Goal: Task Accomplishment & Management: Complete application form

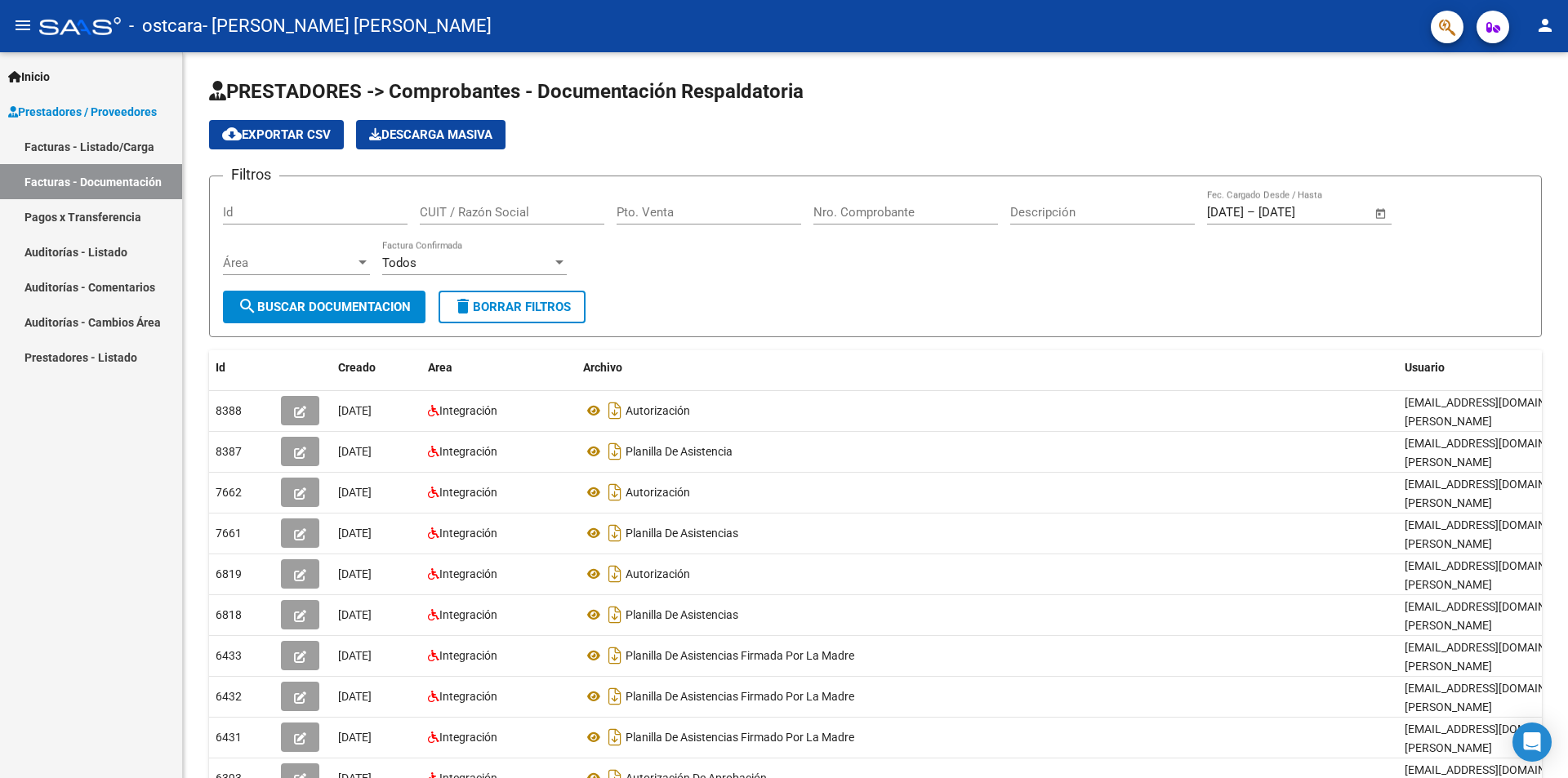
scroll to position [120, 0]
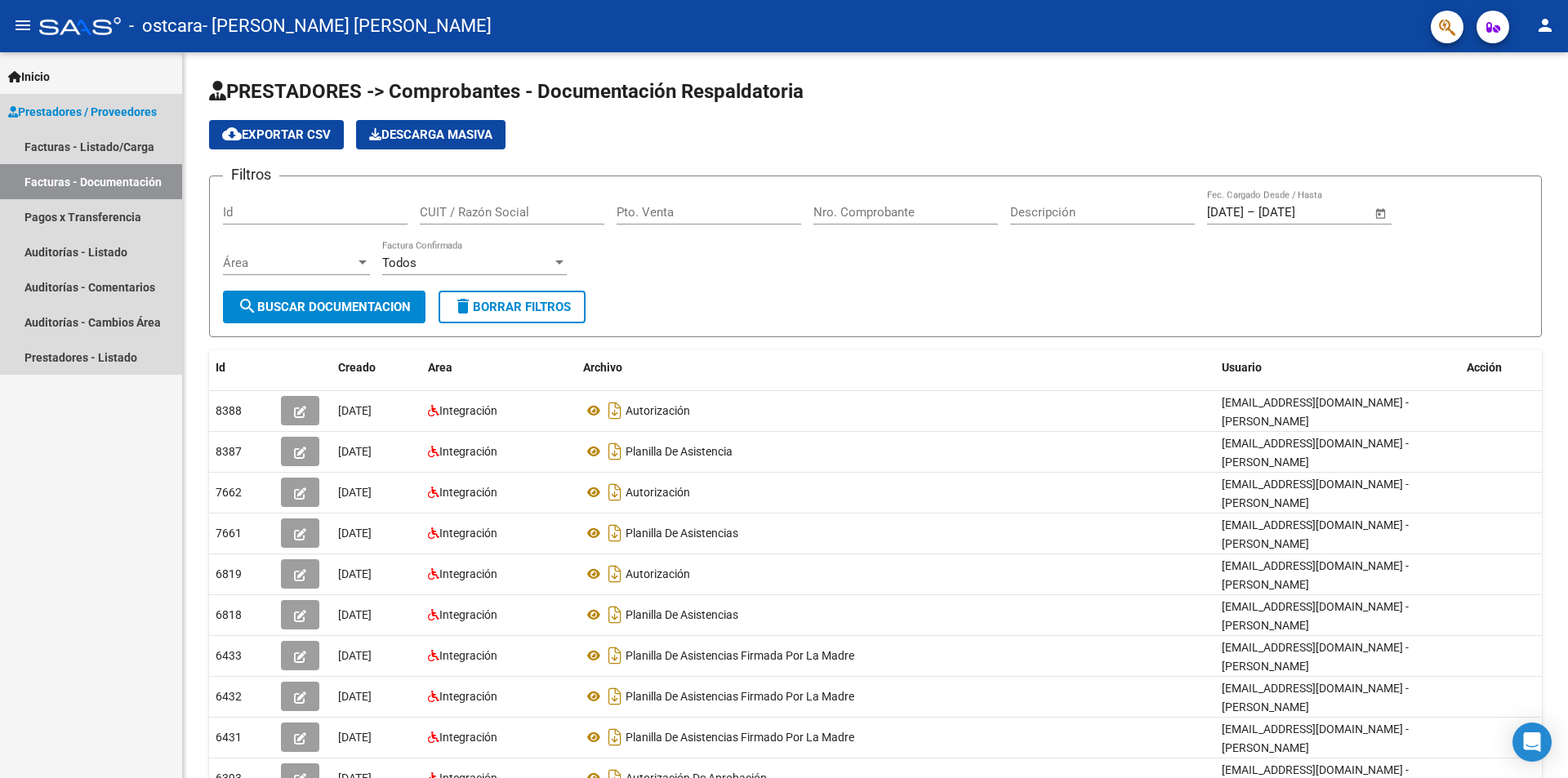
click at [152, 188] on link "Facturas - Documentación" at bounding box center [91, 181] width 182 height 35
click at [151, 183] on link "Facturas - Documentación" at bounding box center [91, 181] width 182 height 35
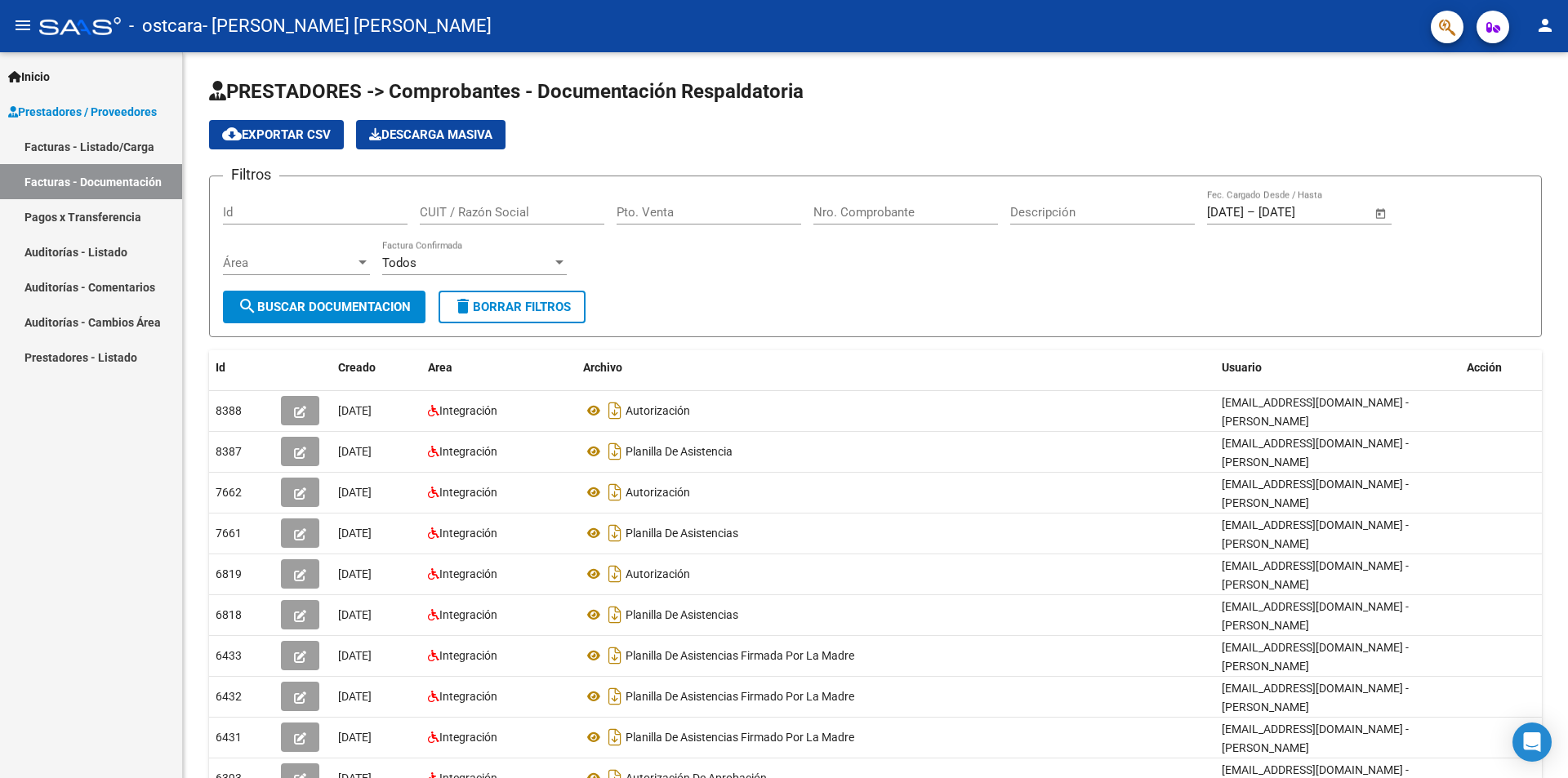
click at [142, 139] on link "Facturas - Listado/Carga" at bounding box center [91, 146] width 182 height 35
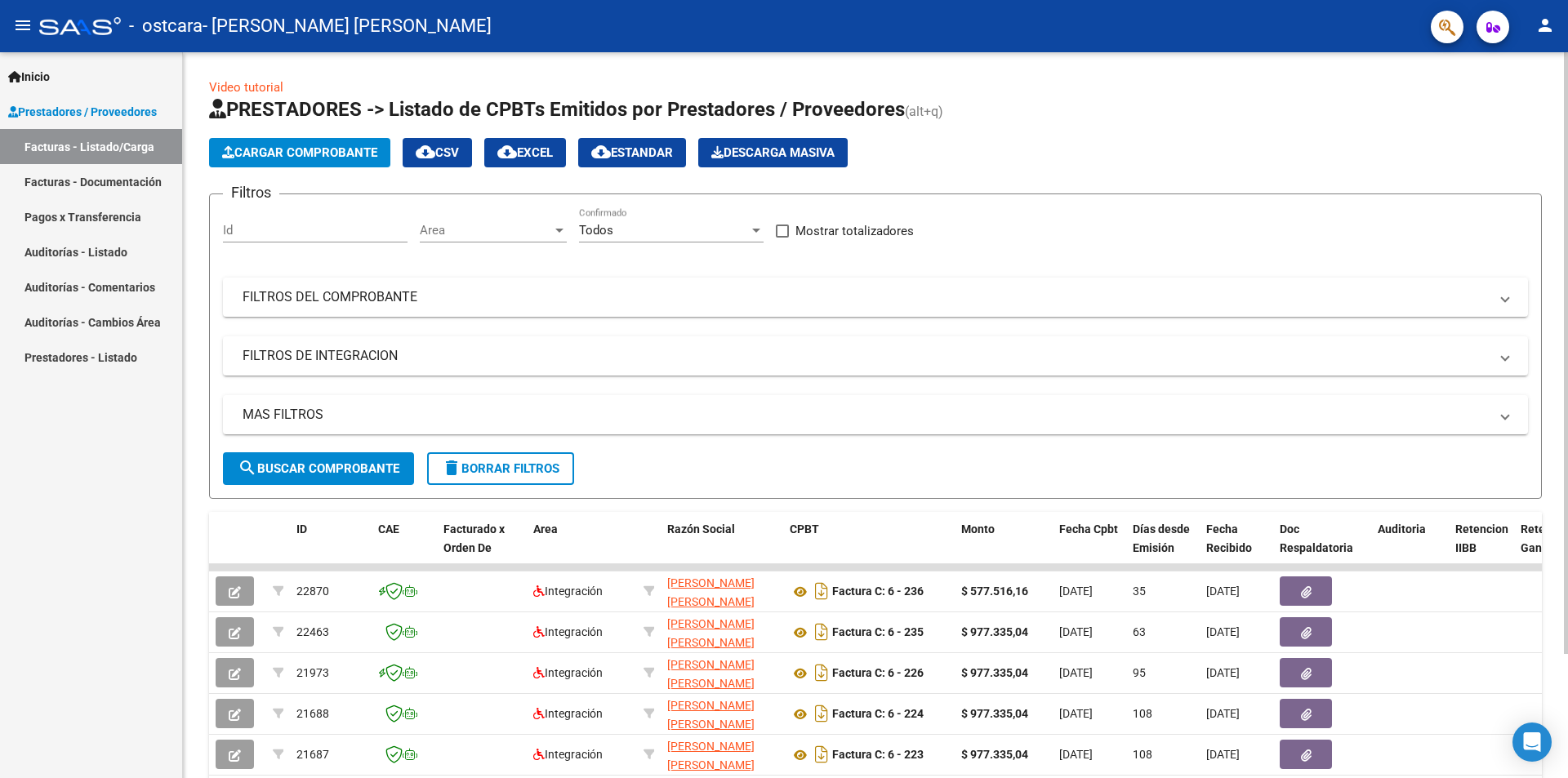
click at [343, 151] on span "Cargar Comprobante" at bounding box center [299, 152] width 155 height 14
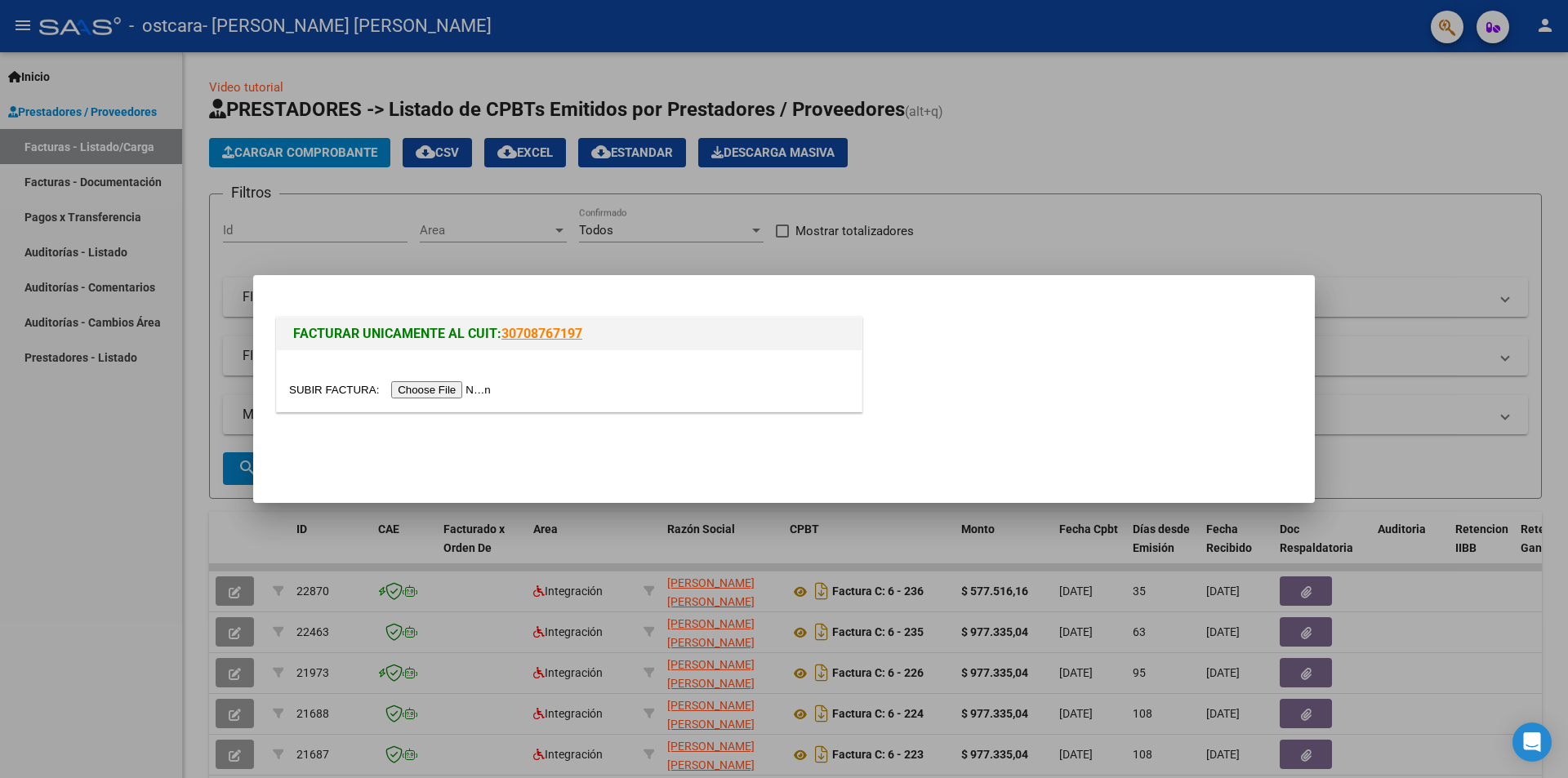
click at [463, 385] on input "file" at bounding box center [392, 389] width 206 height 17
click at [408, 194] on div at bounding box center [784, 389] width 1568 height 778
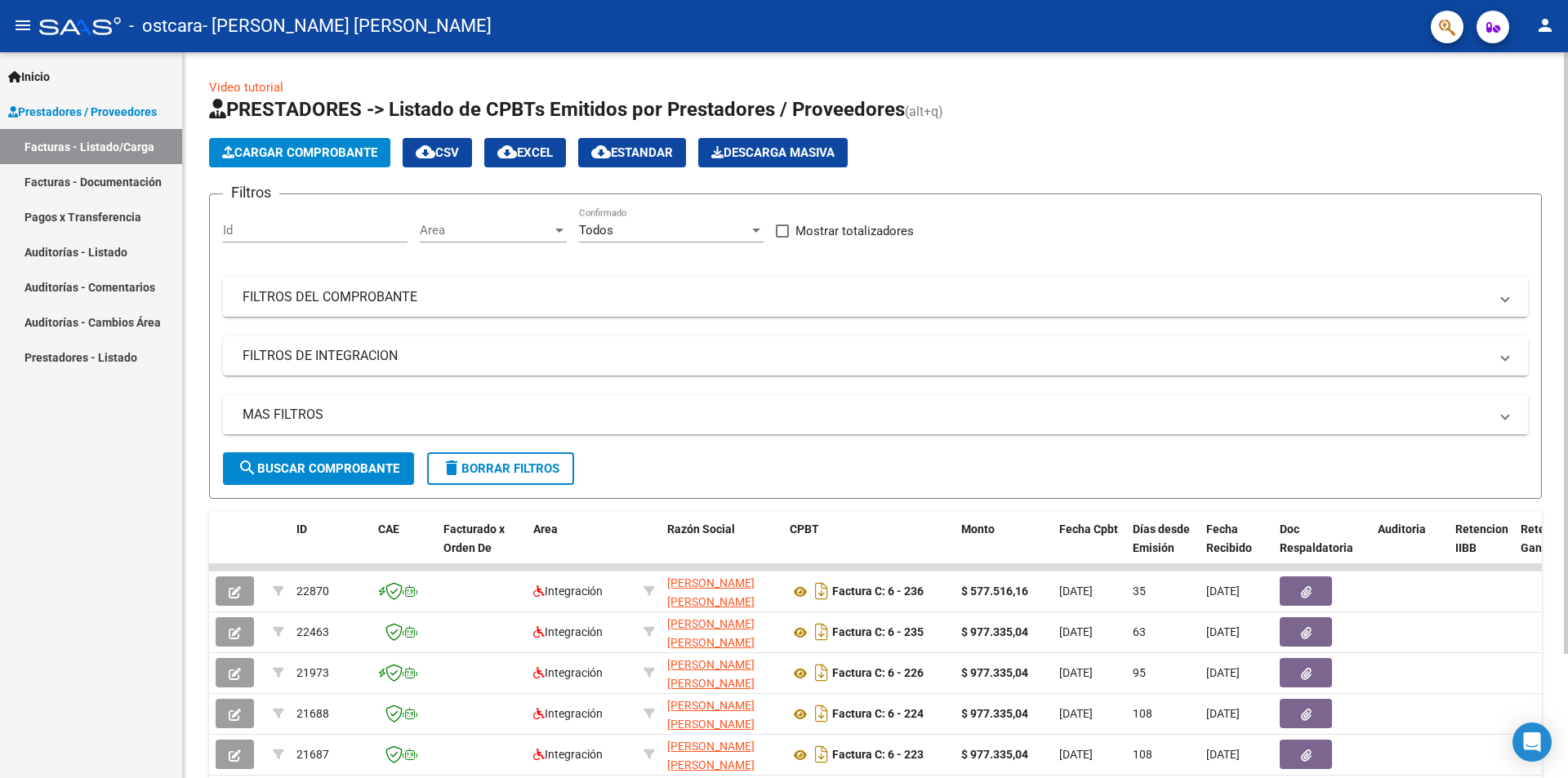
click at [351, 141] on button "Cargar Comprobante" at bounding box center [299, 152] width 181 height 30
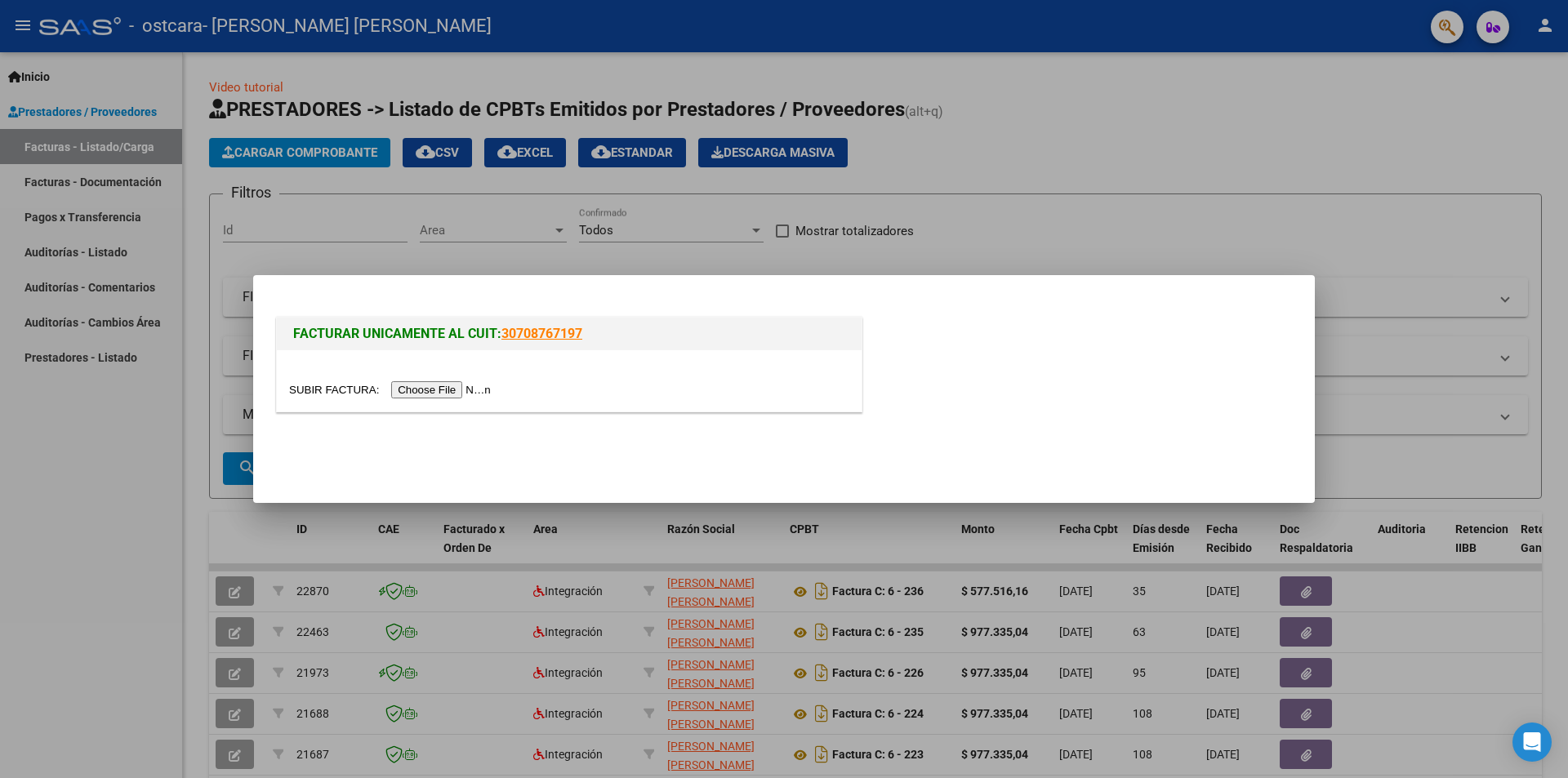
click at [445, 394] on input "file" at bounding box center [392, 389] width 206 height 17
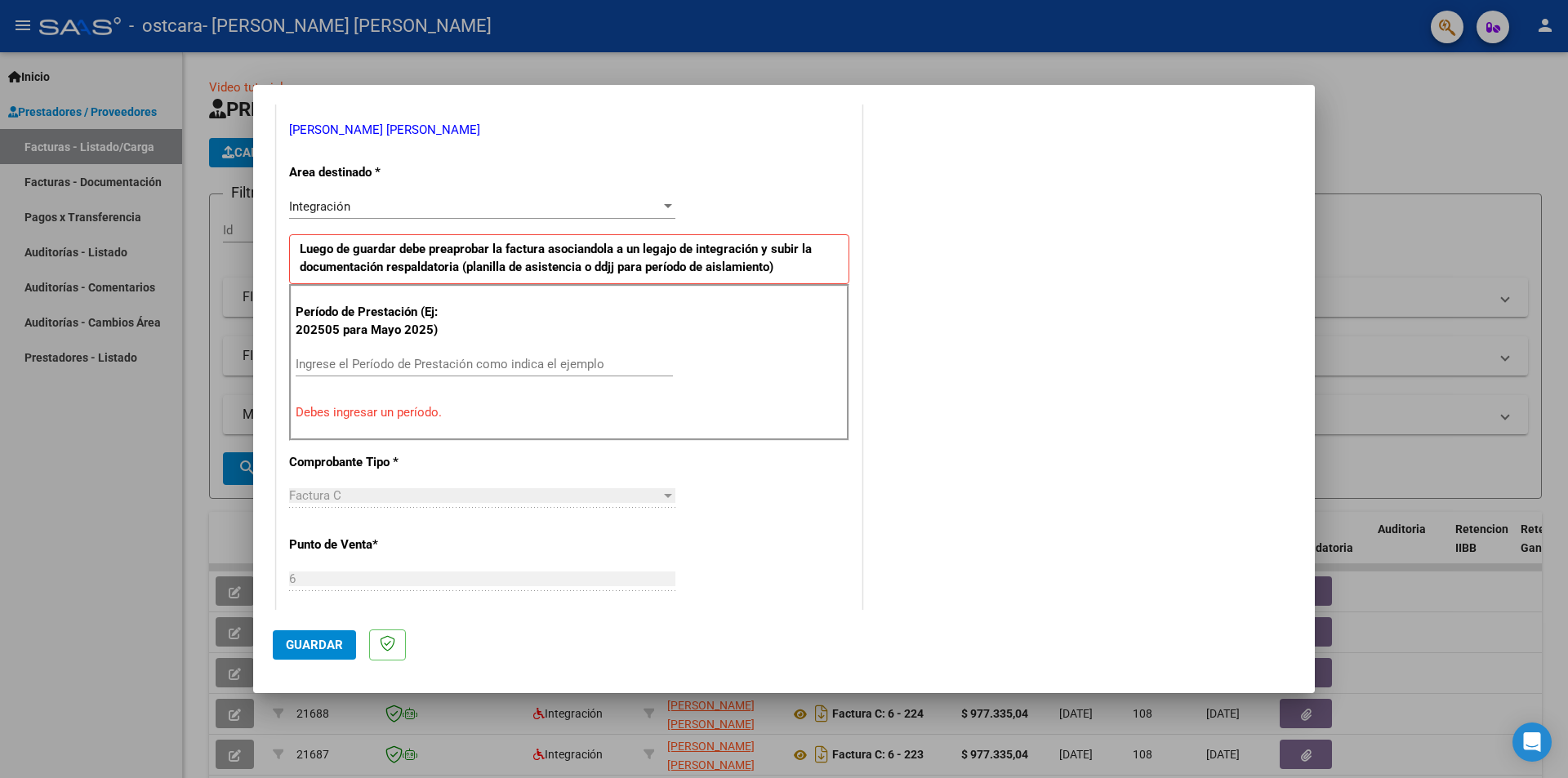
scroll to position [326, 0]
click at [338, 360] on input "Ingrese el Período de Prestación como indica el ejemplo" at bounding box center [484, 363] width 377 height 14
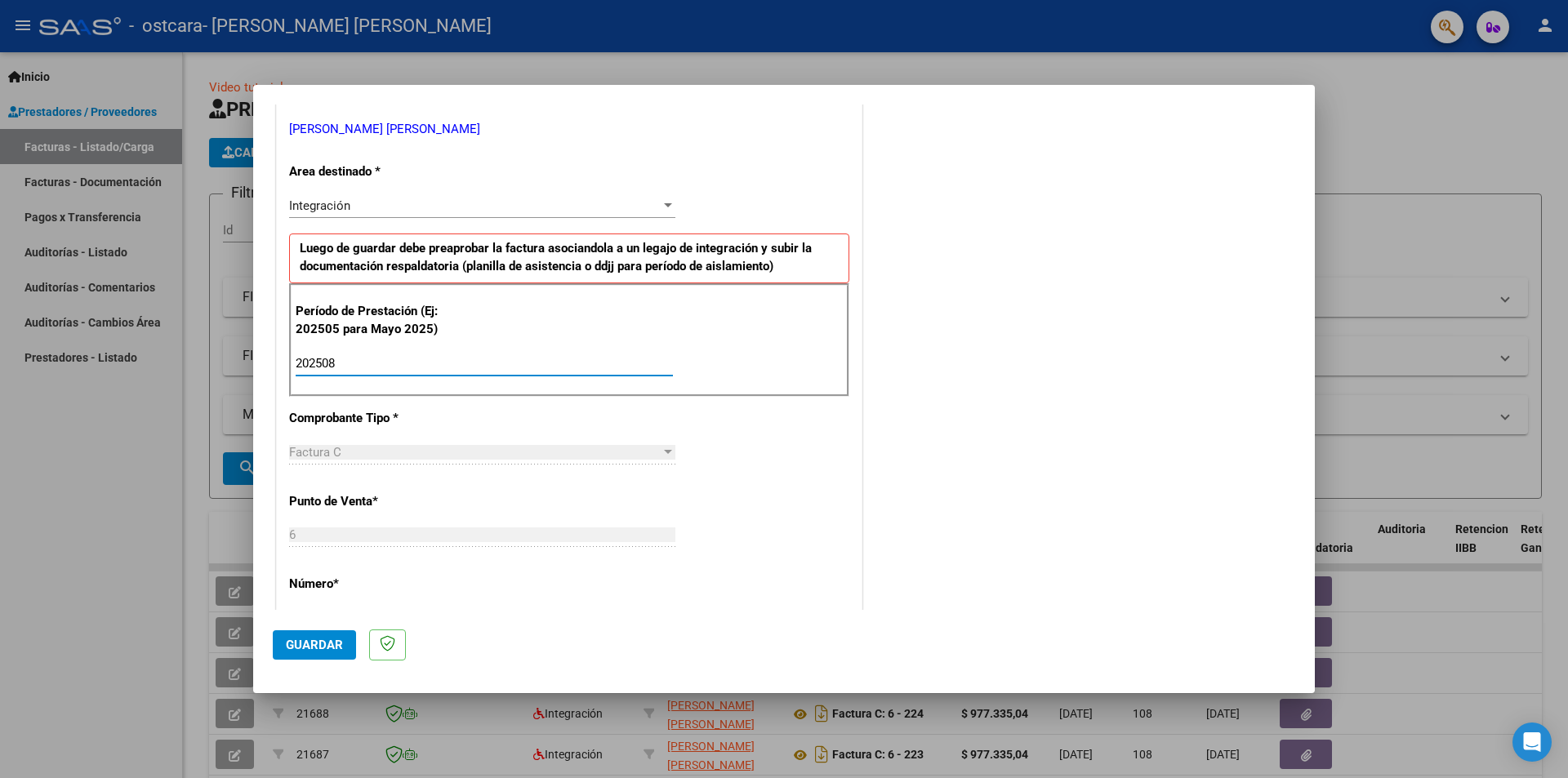
type input "202508"
click at [735, 488] on div "CUIT * 20-22497742-6 Ingresar CUIT ANALISIS PRESTADOR [PERSON_NAME] [PERSON_NAM…" at bounding box center [569, 596] width 585 height 1229
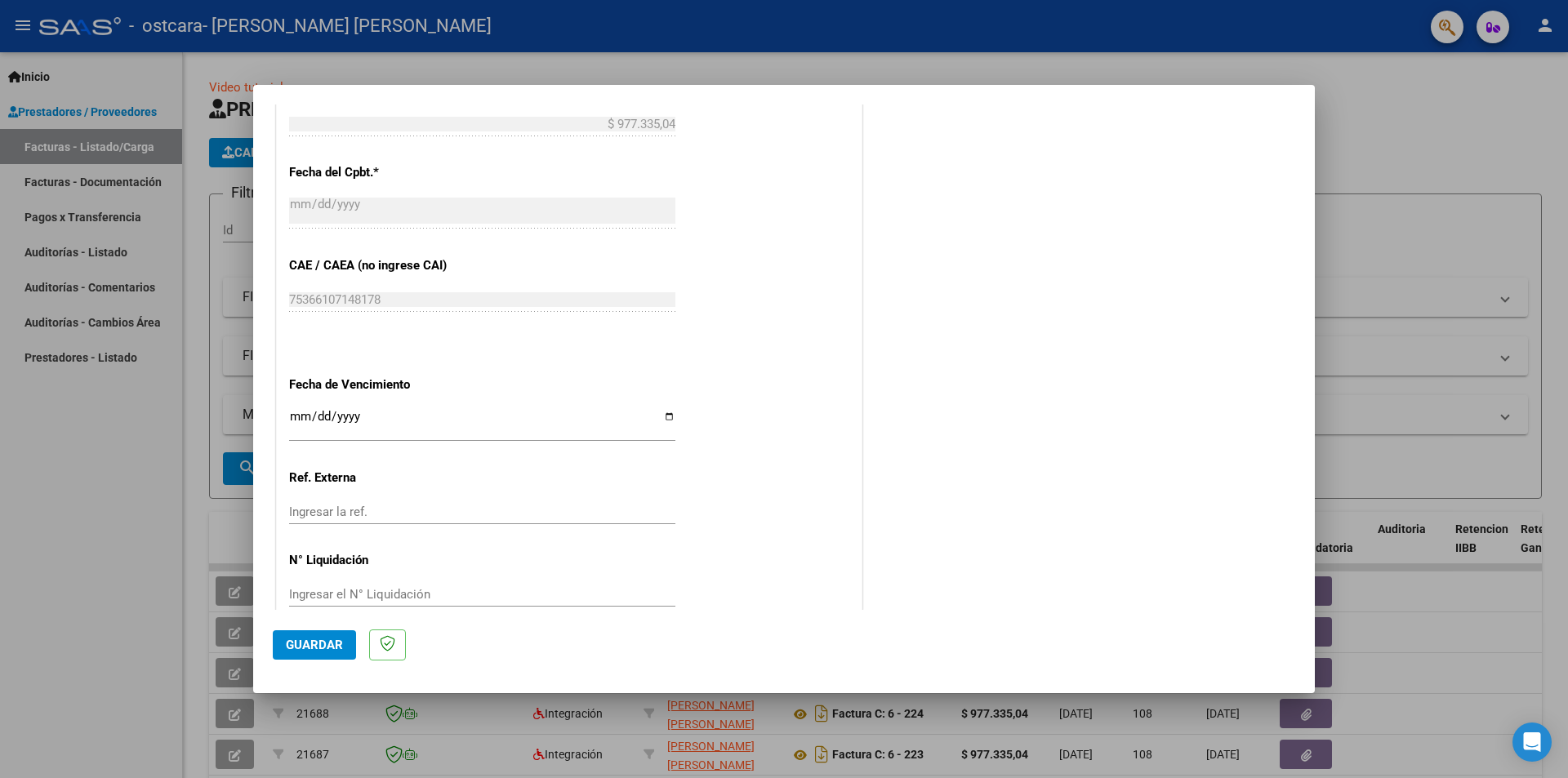
scroll to position [931, 0]
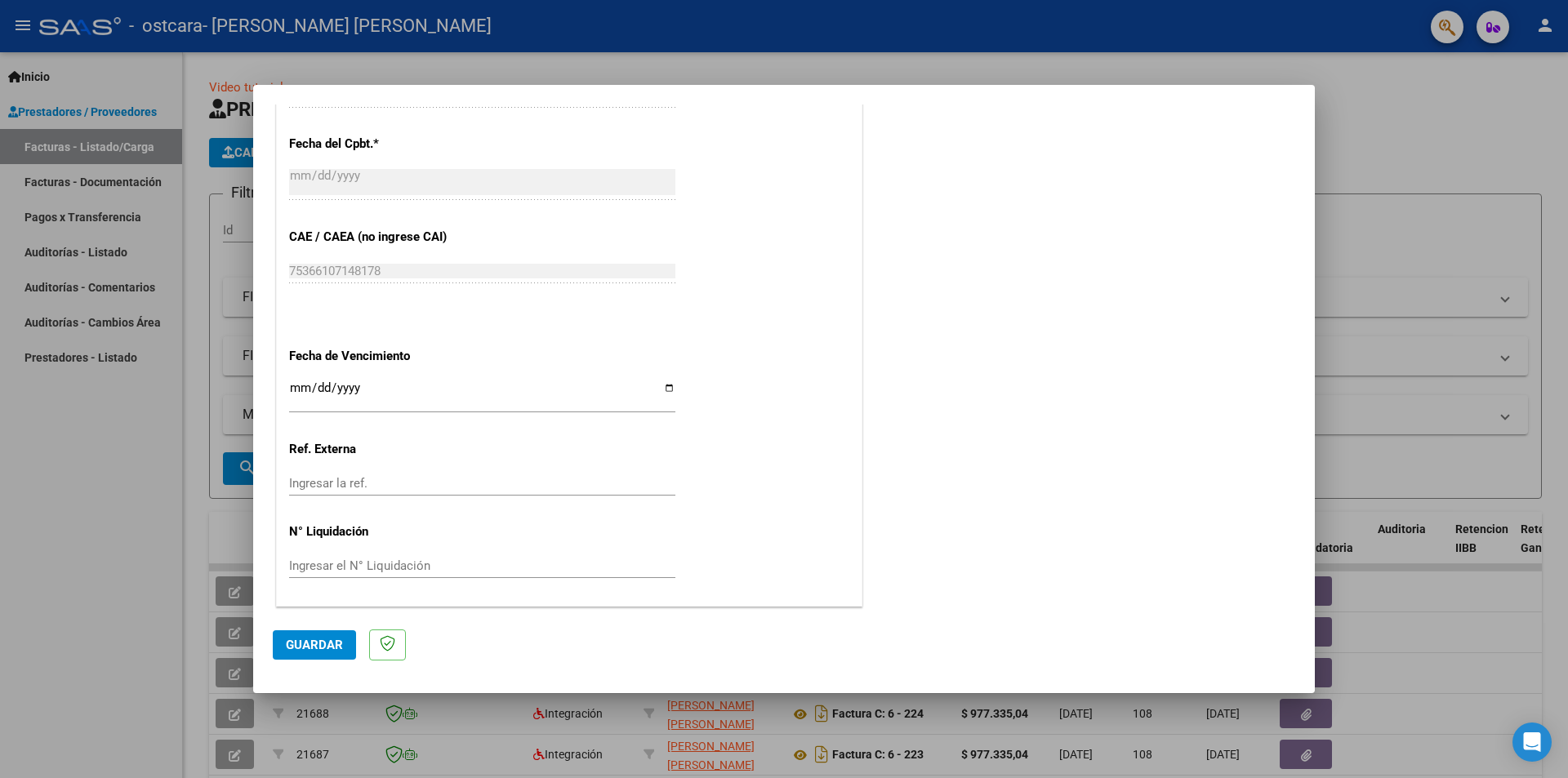
click at [299, 386] on div "Ingresar la fecha" at bounding box center [481, 395] width 386 height 35
type input "0010-09-06"
click at [301, 389] on input "Ingresar la fecha" at bounding box center [481, 393] width 386 height 26
type input "[DATE]"
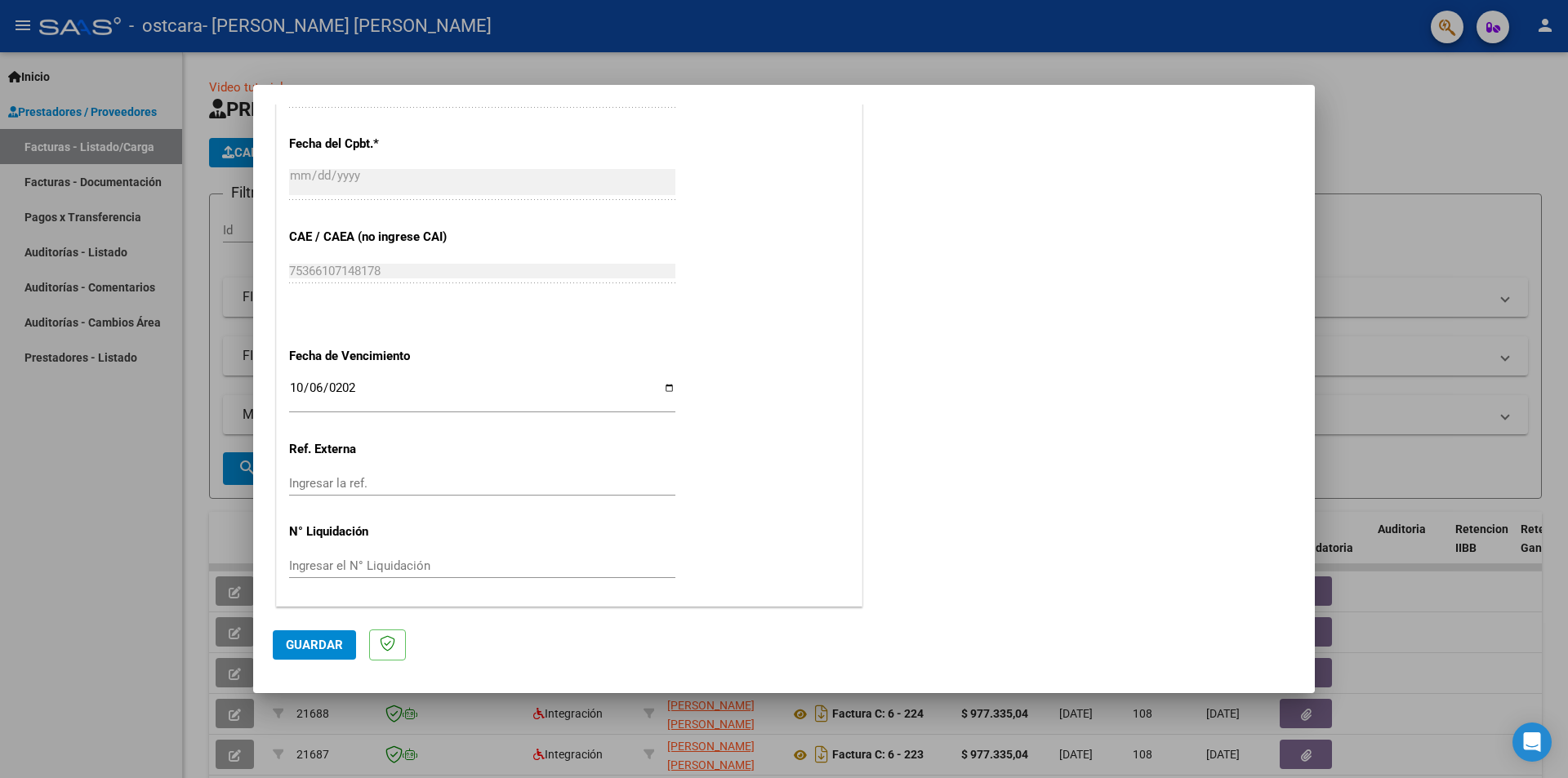
click at [306, 648] on span "Guardar" at bounding box center [315, 644] width 57 height 14
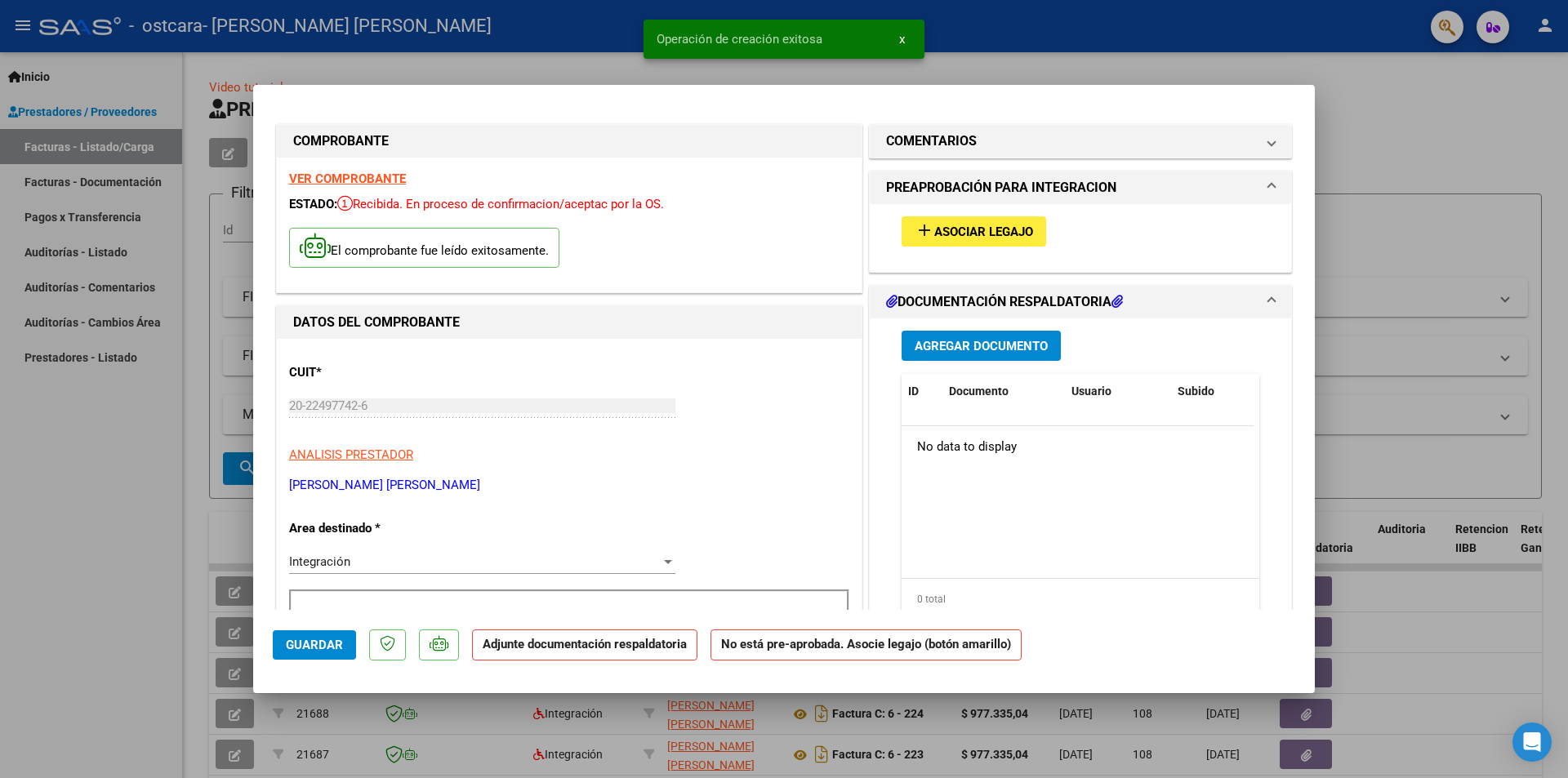
scroll to position [0, 0]
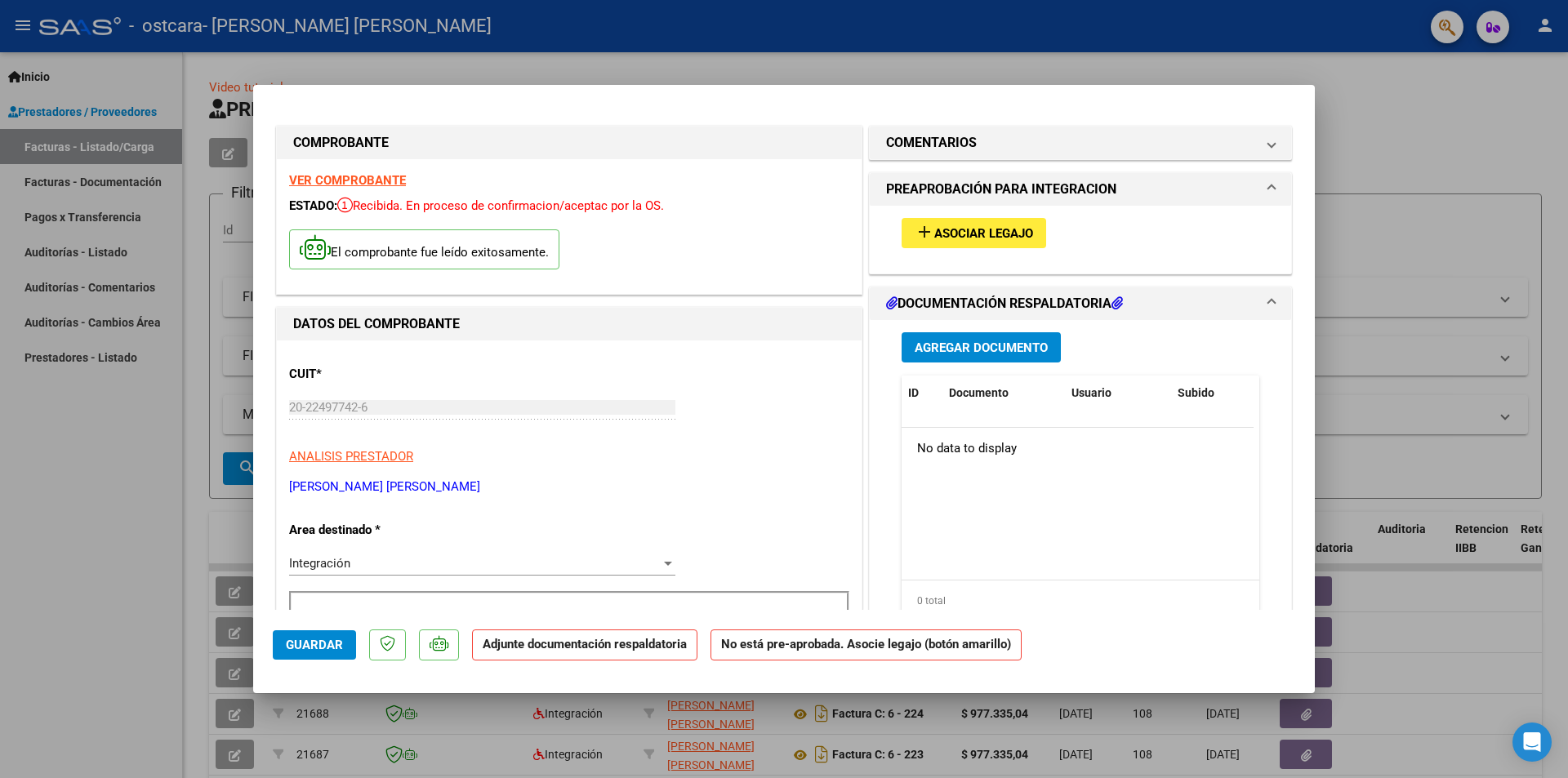
click at [993, 238] on span "Asociar Legajo" at bounding box center [983, 233] width 99 height 14
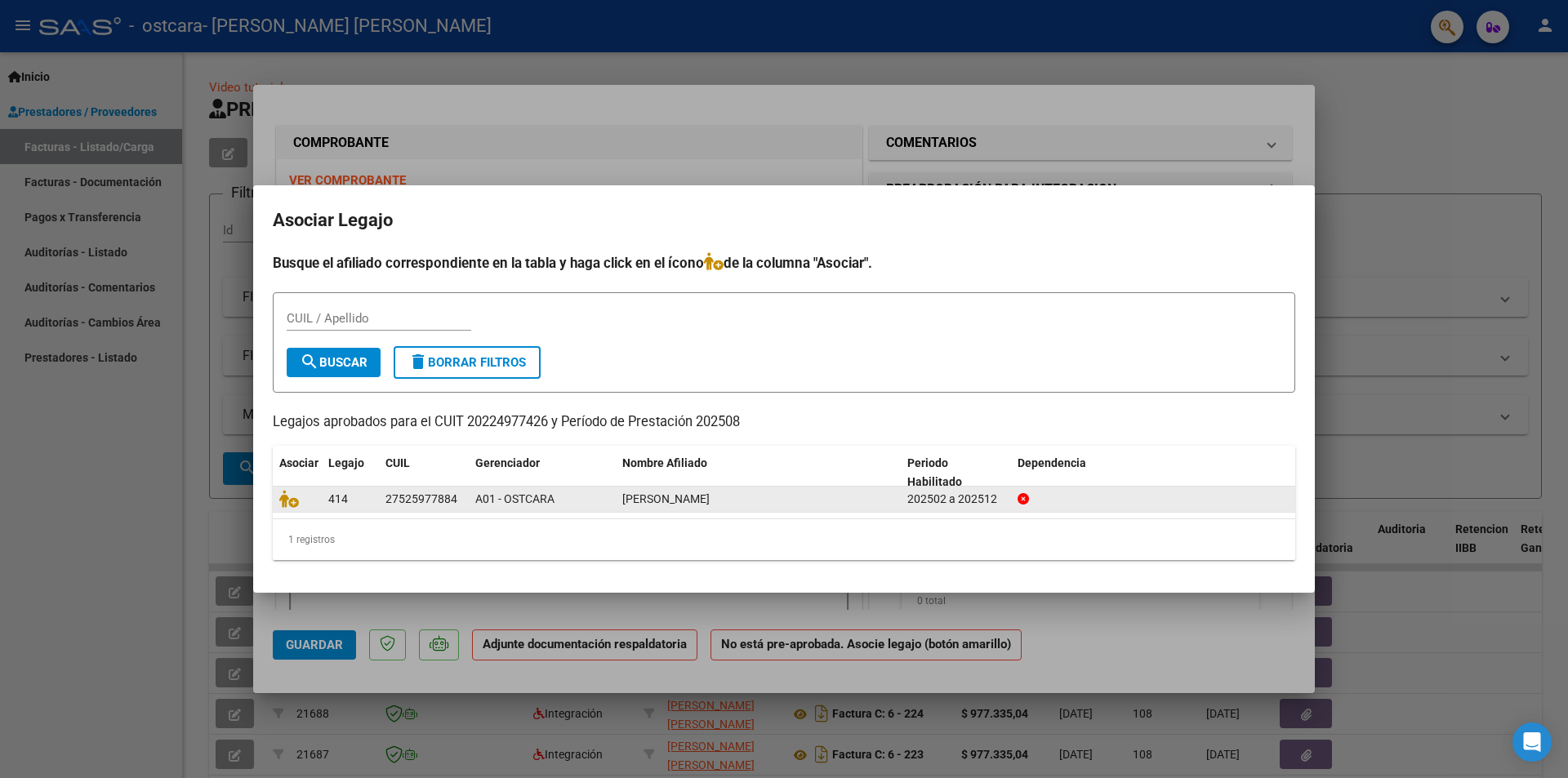
click at [794, 505] on div "[PERSON_NAME]" at bounding box center [758, 498] width 272 height 19
click at [486, 504] on span "A01 - OSTCARA" at bounding box center [515, 498] width 79 height 13
click at [409, 501] on div "27525977884" at bounding box center [421, 498] width 72 height 19
click at [293, 499] on icon at bounding box center [289, 498] width 20 height 18
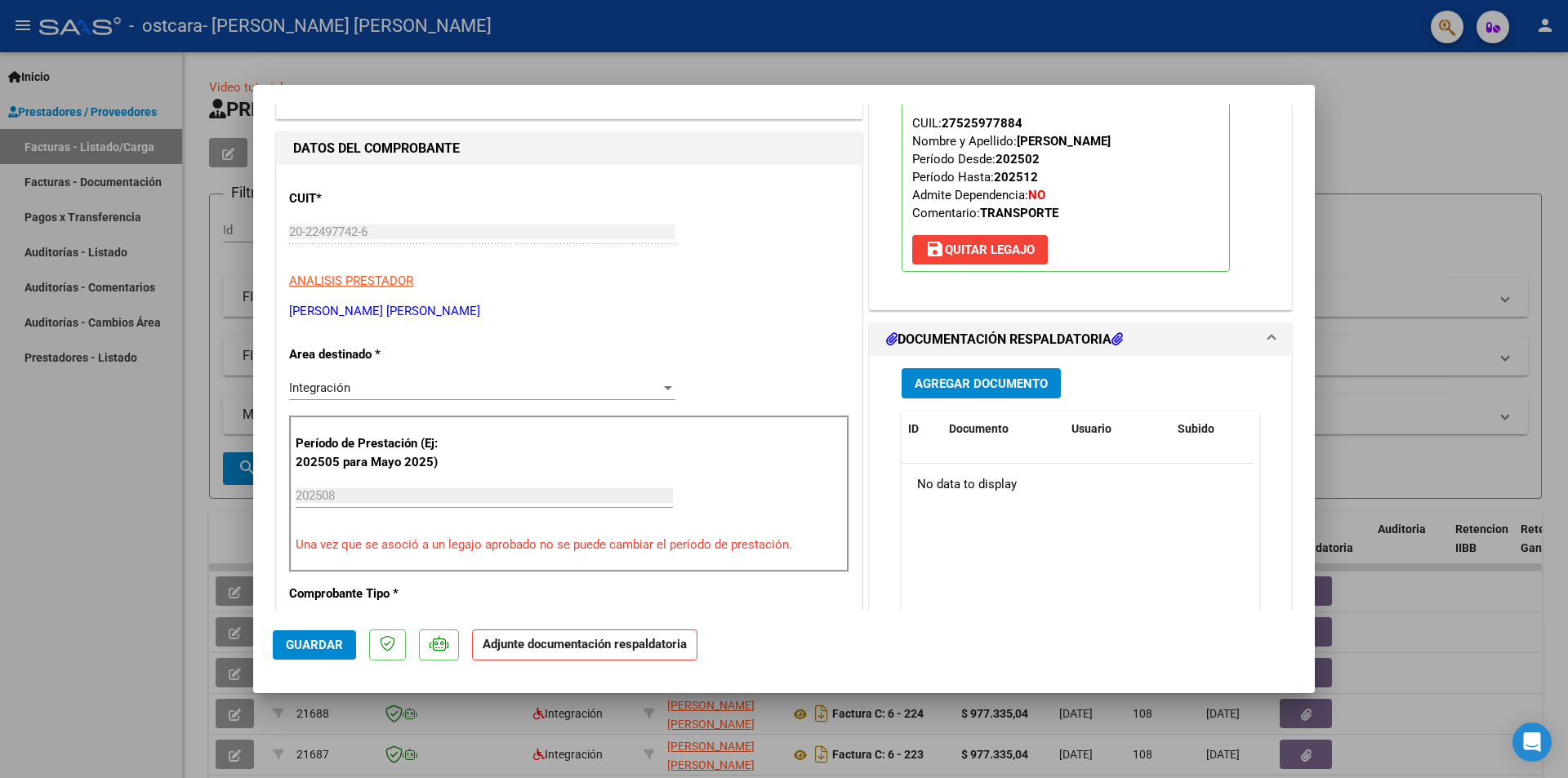
scroll to position [163, 0]
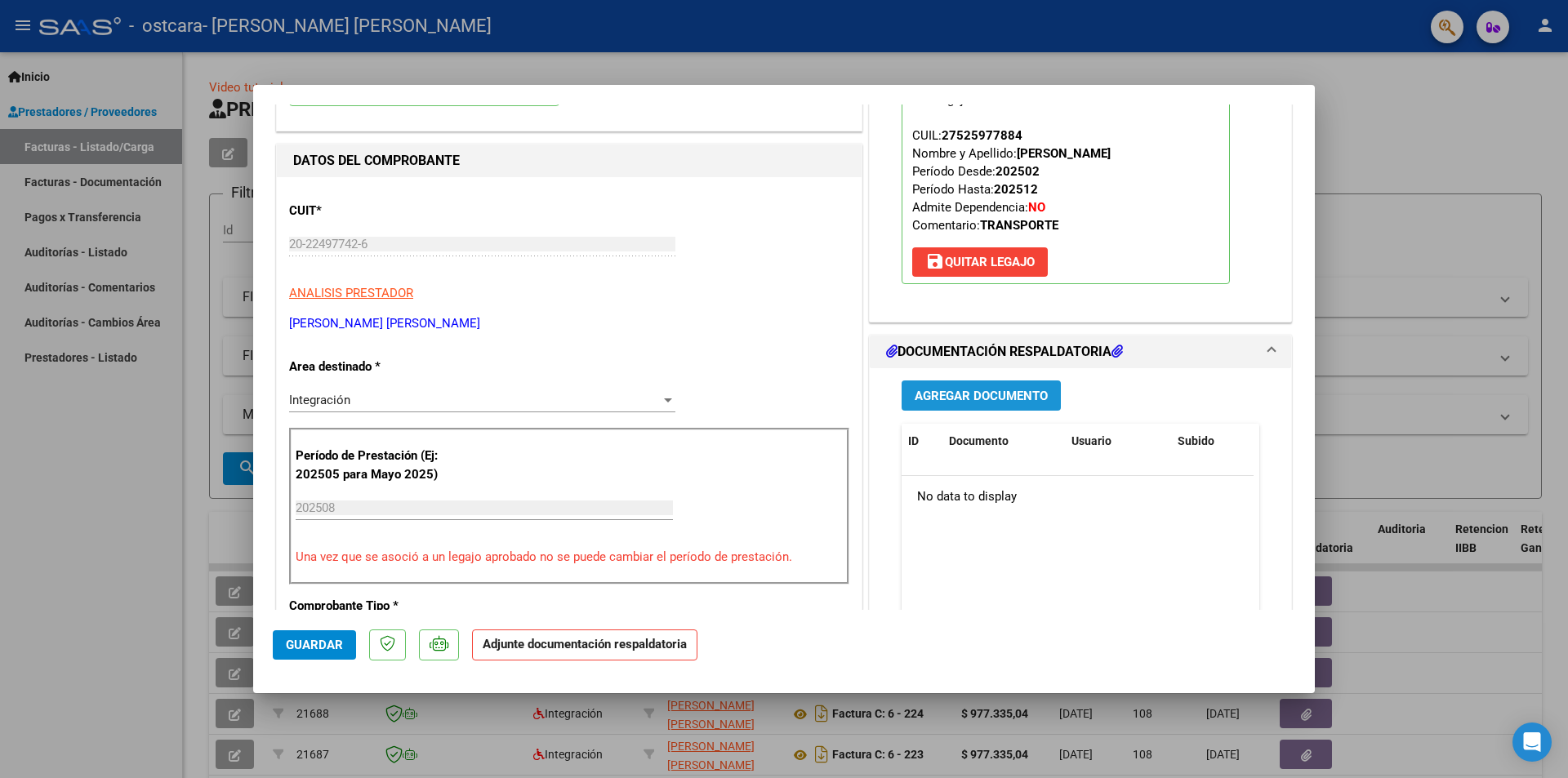
click at [958, 393] on span "Agregar Documento" at bounding box center [981, 396] width 133 height 14
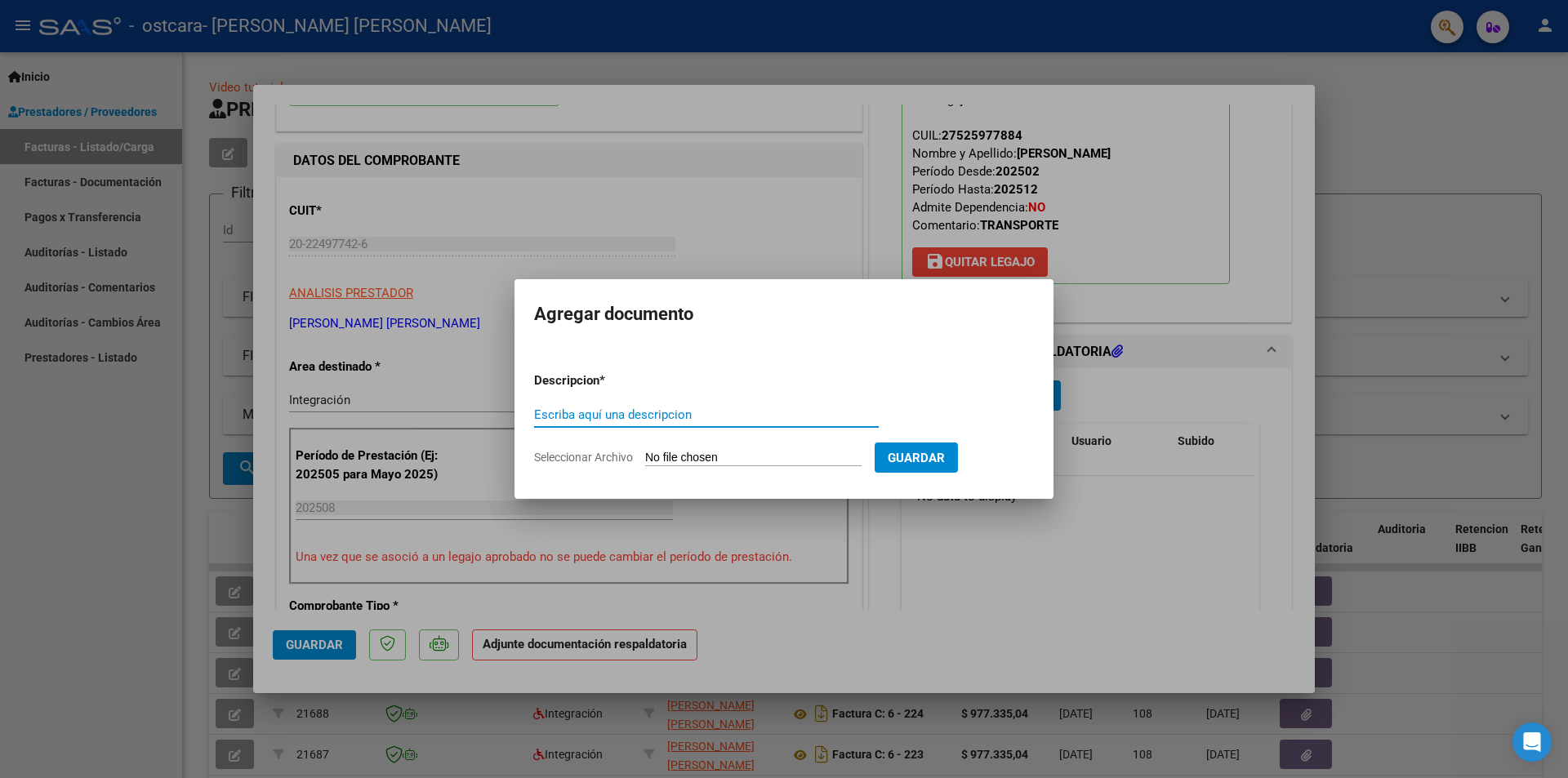
click at [645, 415] on input "Escriba aquí una descripcion" at bounding box center [706, 414] width 344 height 14
type input "PLANILLA DE DIAS"
click at [862, 451] on input "Seleccionar Archivo" at bounding box center [753, 458] width 216 height 15
type input "C:\fakepath\[DATE] MAIARA.pdf"
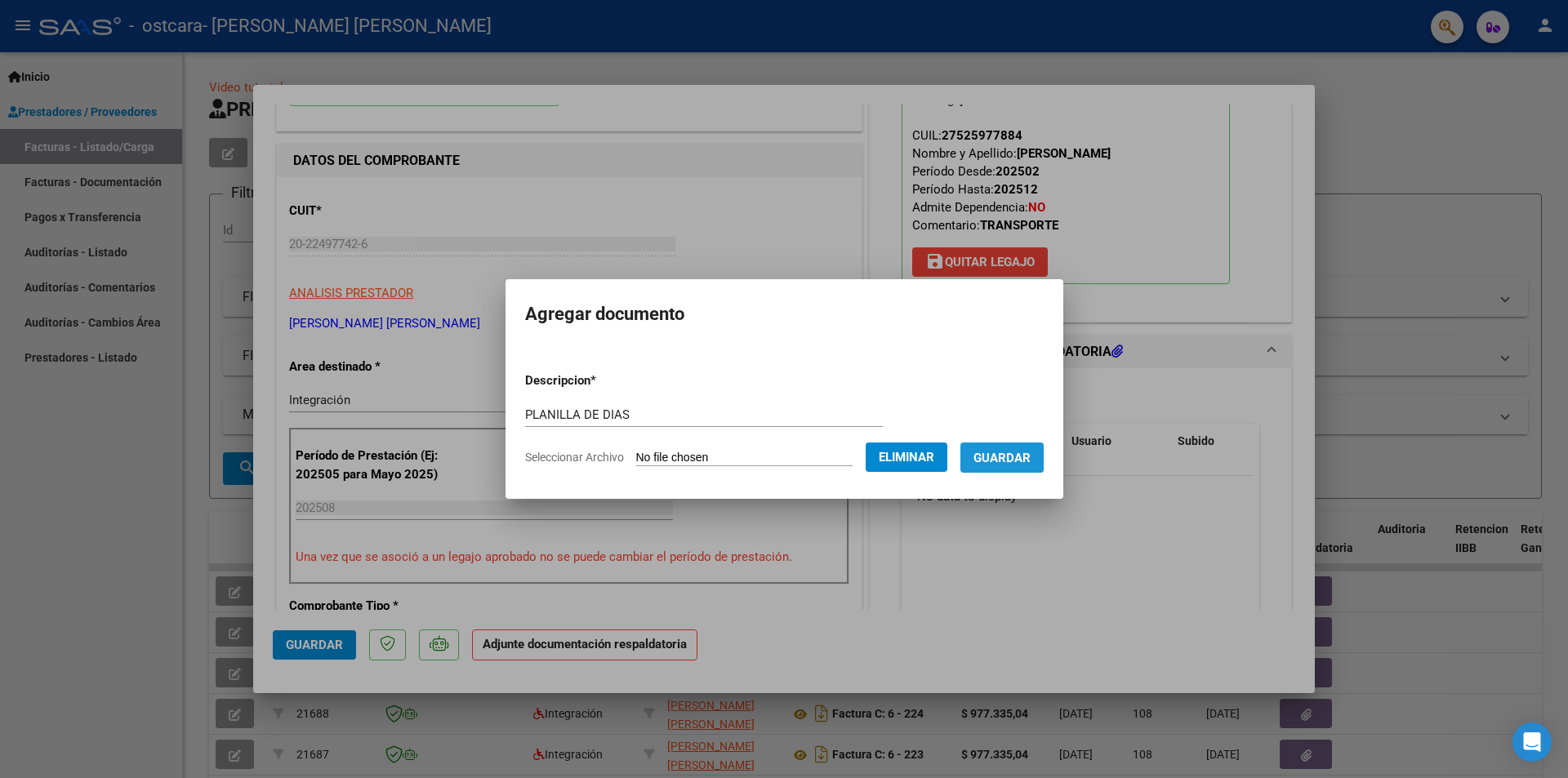
click at [1020, 467] on button "Guardar" at bounding box center [1001, 458] width 83 height 30
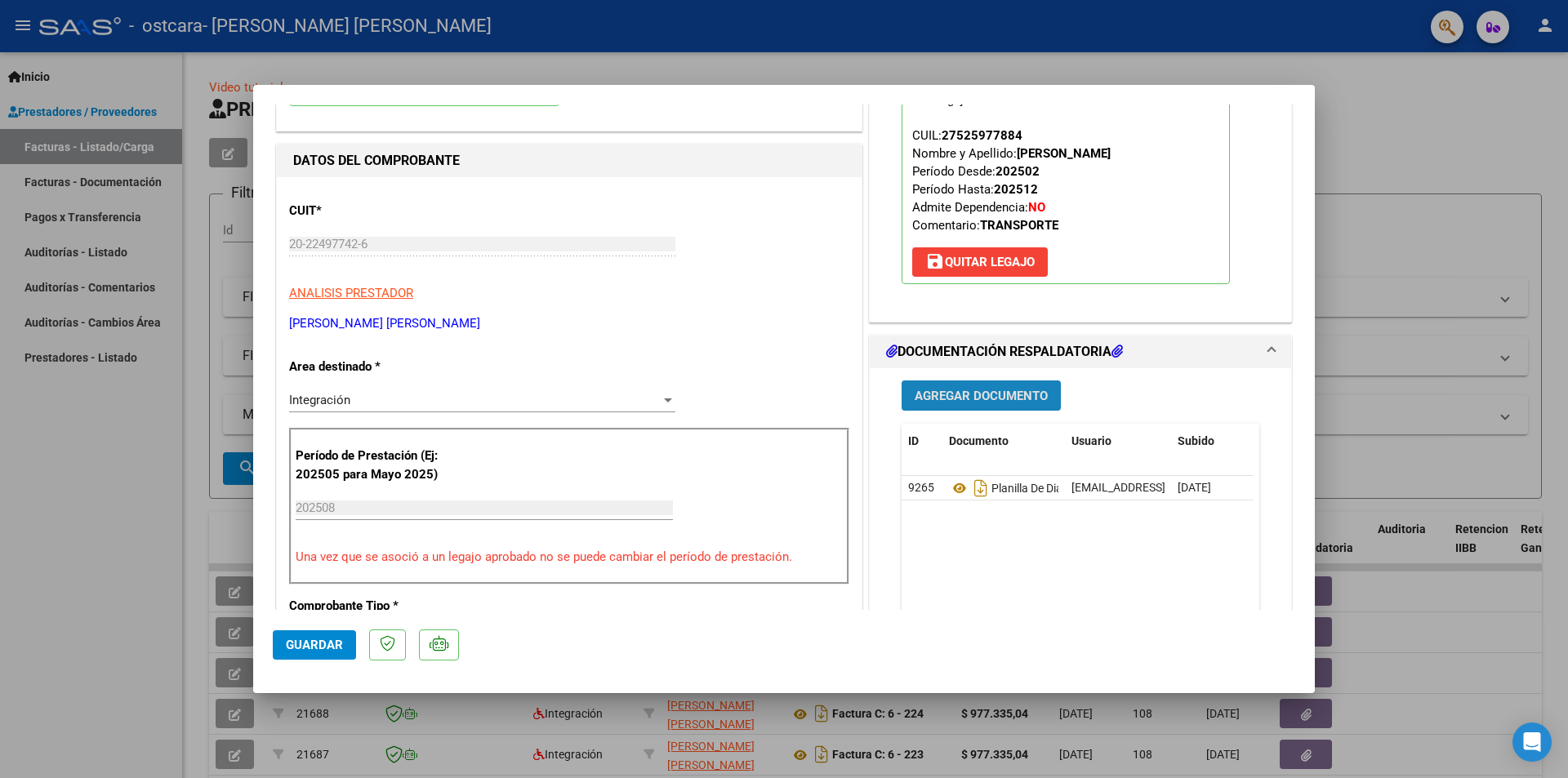
click at [993, 389] on span "Agregar Documento" at bounding box center [981, 396] width 133 height 14
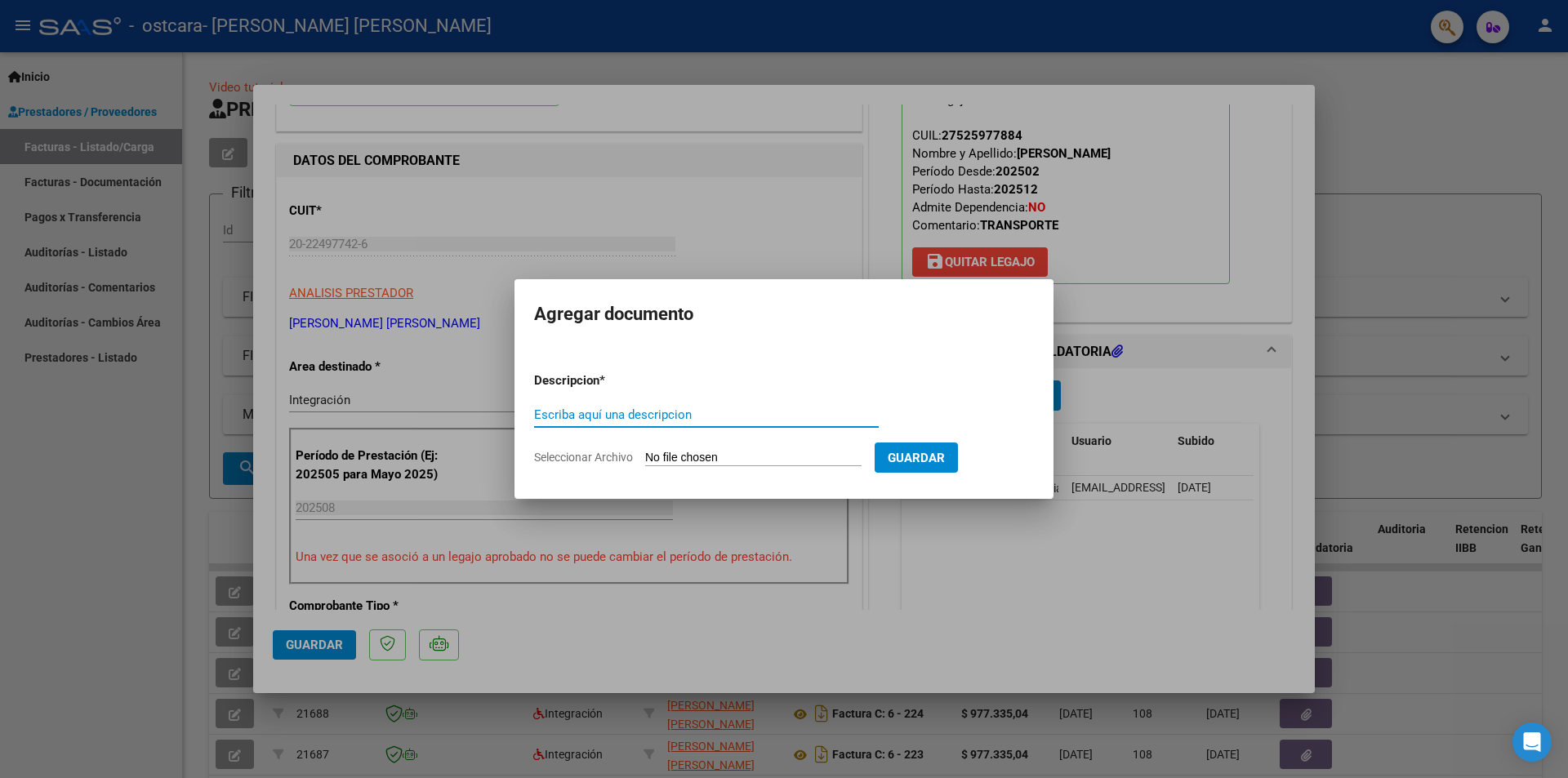
click at [642, 412] on input "Escriba aquí una descripcion" at bounding box center [706, 414] width 344 height 14
type input "AUTORIZACION"
click at [801, 453] on input "Seleccionar Archivo" at bounding box center [753, 458] width 216 height 15
type input "C:\fakepath\[PERSON_NAME].rar"
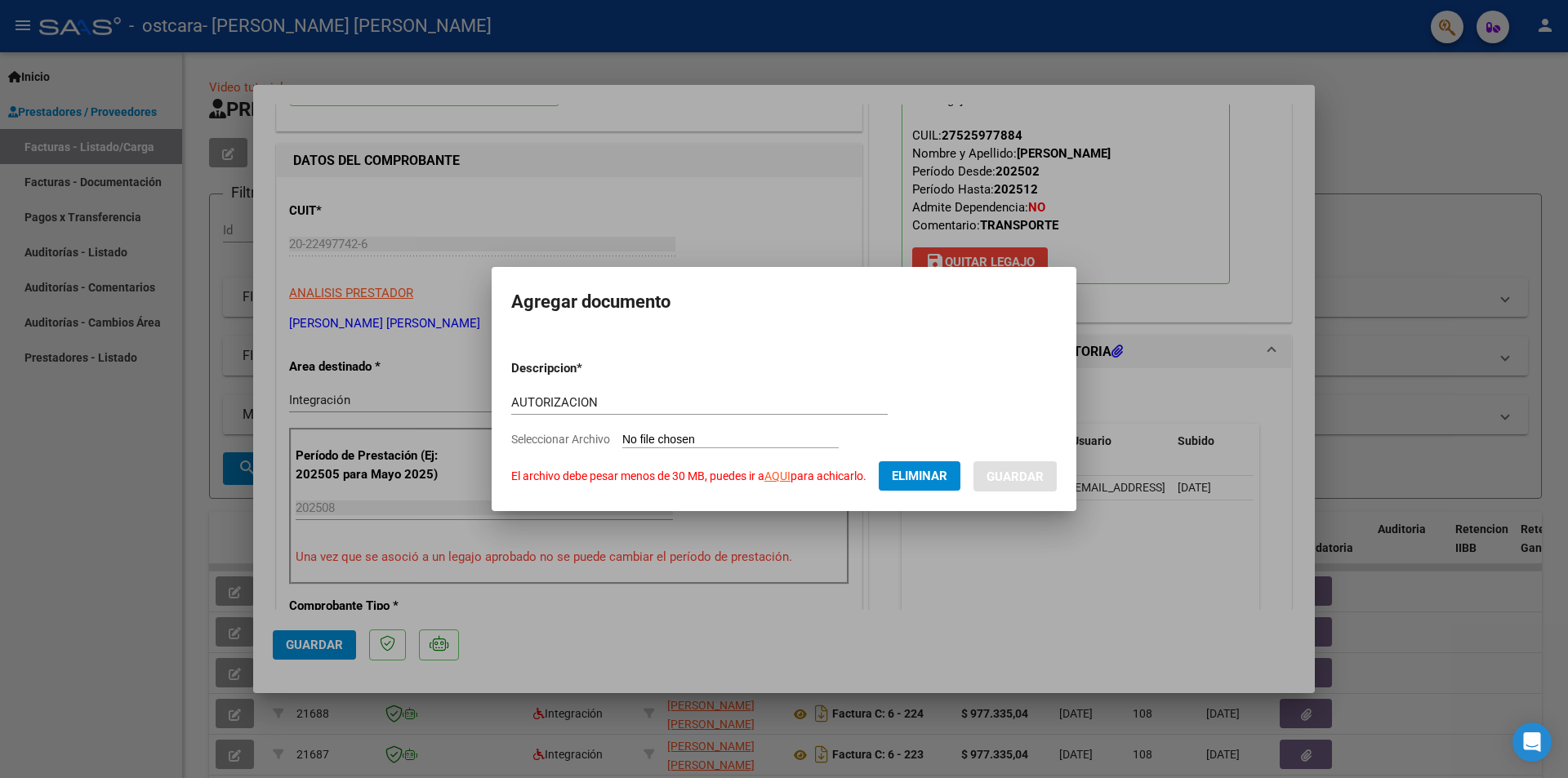
click at [917, 474] on span "Eliminar" at bounding box center [920, 476] width 56 height 14
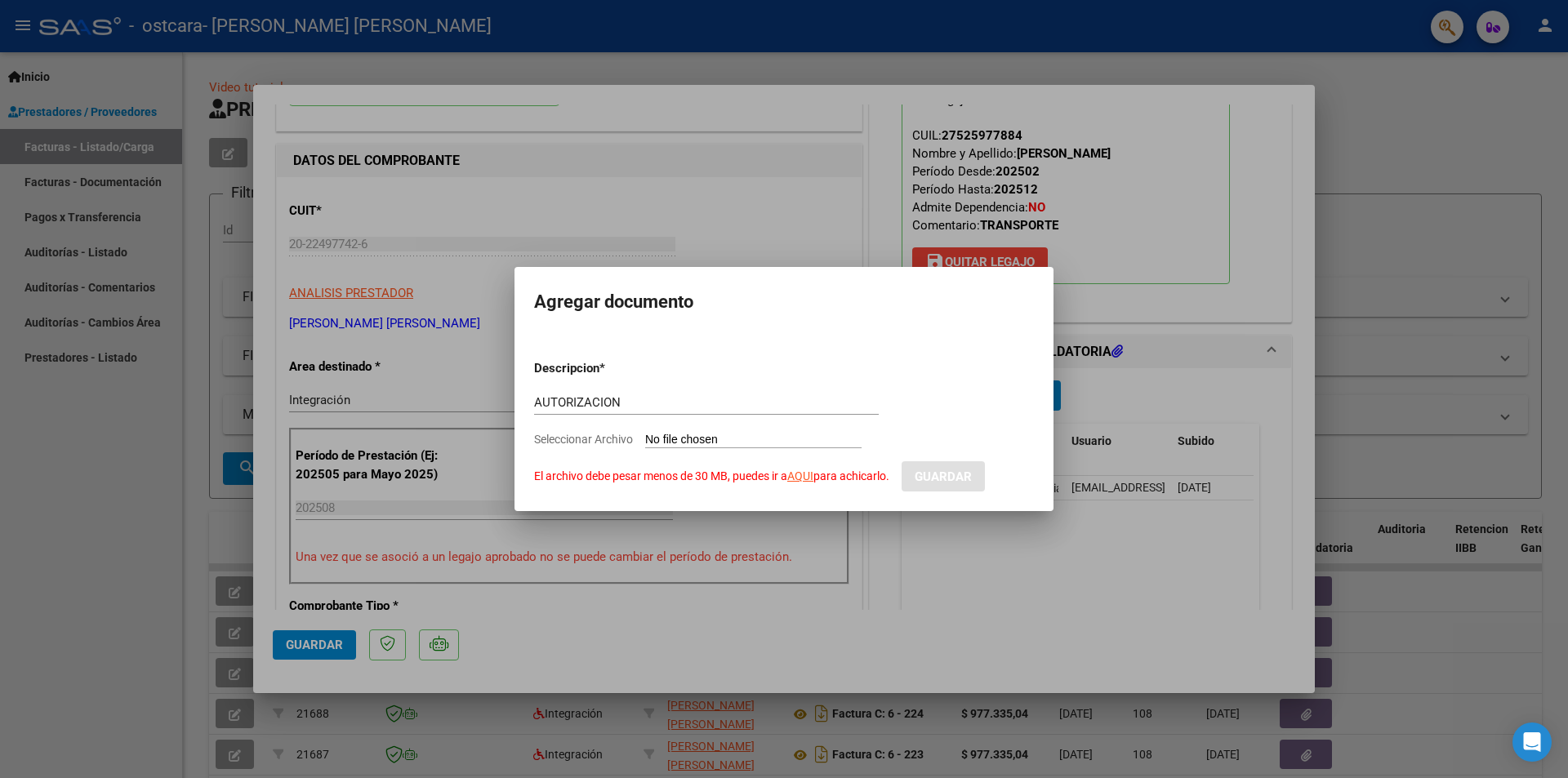
click at [746, 439] on input "Seleccionar Archivo El archivo debe pesar menos de 30 MB, puedes ir a AQUI para…" at bounding box center [753, 440] width 216 height 15
click at [718, 437] on input "Seleccionar Archivo El archivo debe pesar menos de 30 MB, puedes ir a AQUI para…" at bounding box center [753, 440] width 216 height 15
type input "C:\fakepath\[PERSON_NAME] TRANSPORTE AUT.pdf"
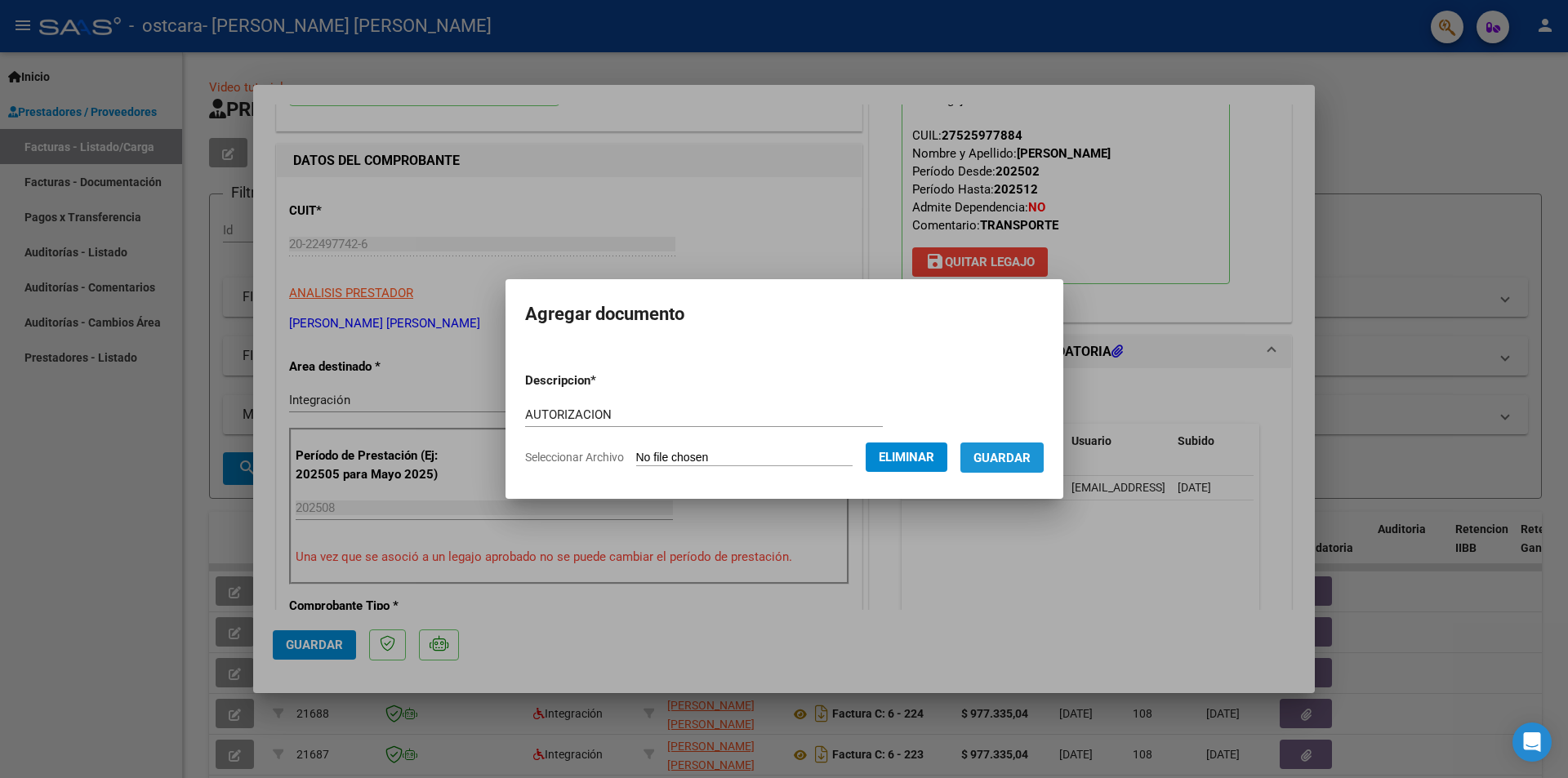
click at [1019, 456] on span "Guardar" at bounding box center [1002, 458] width 57 height 14
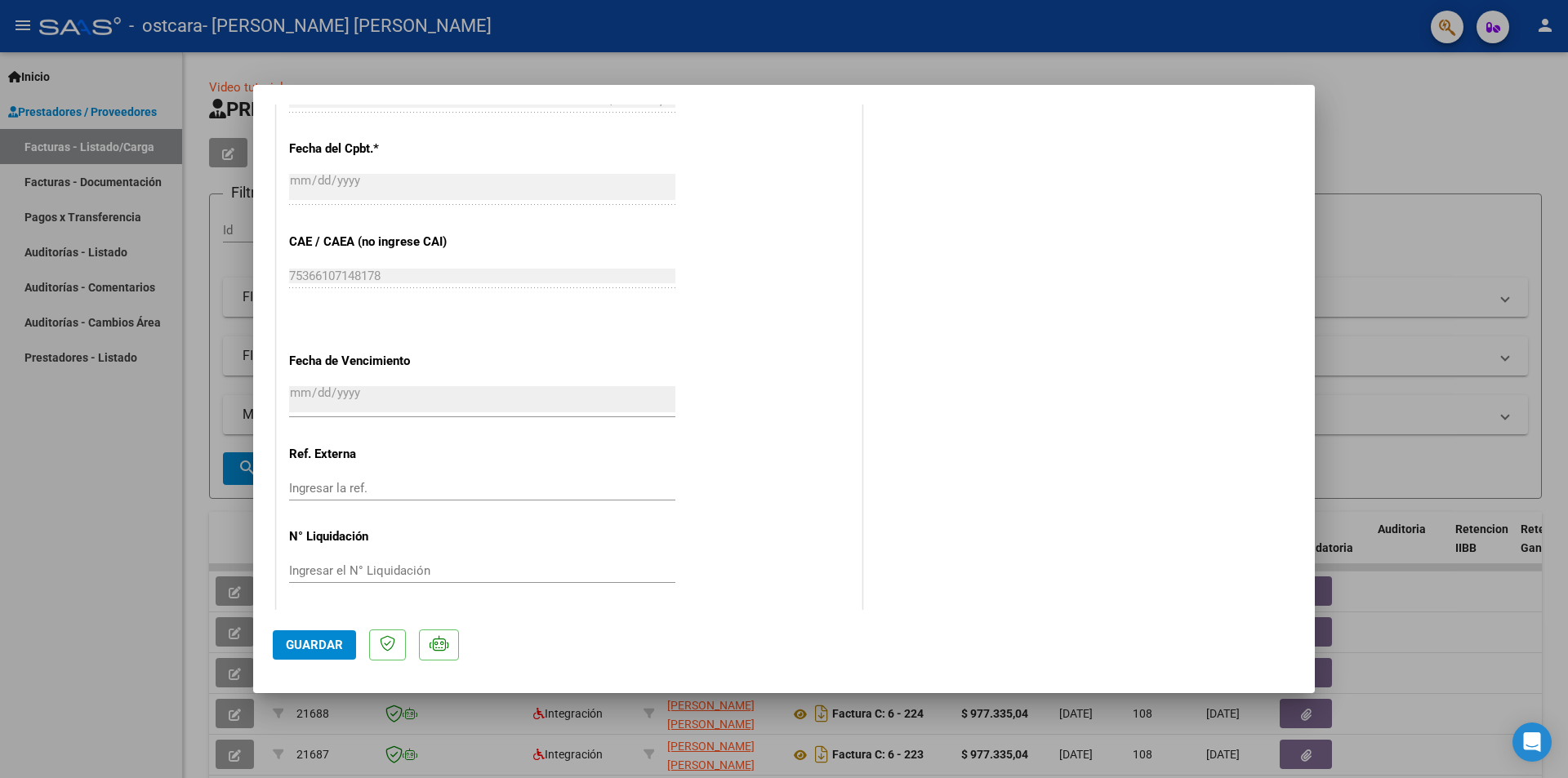
scroll to position [956, 0]
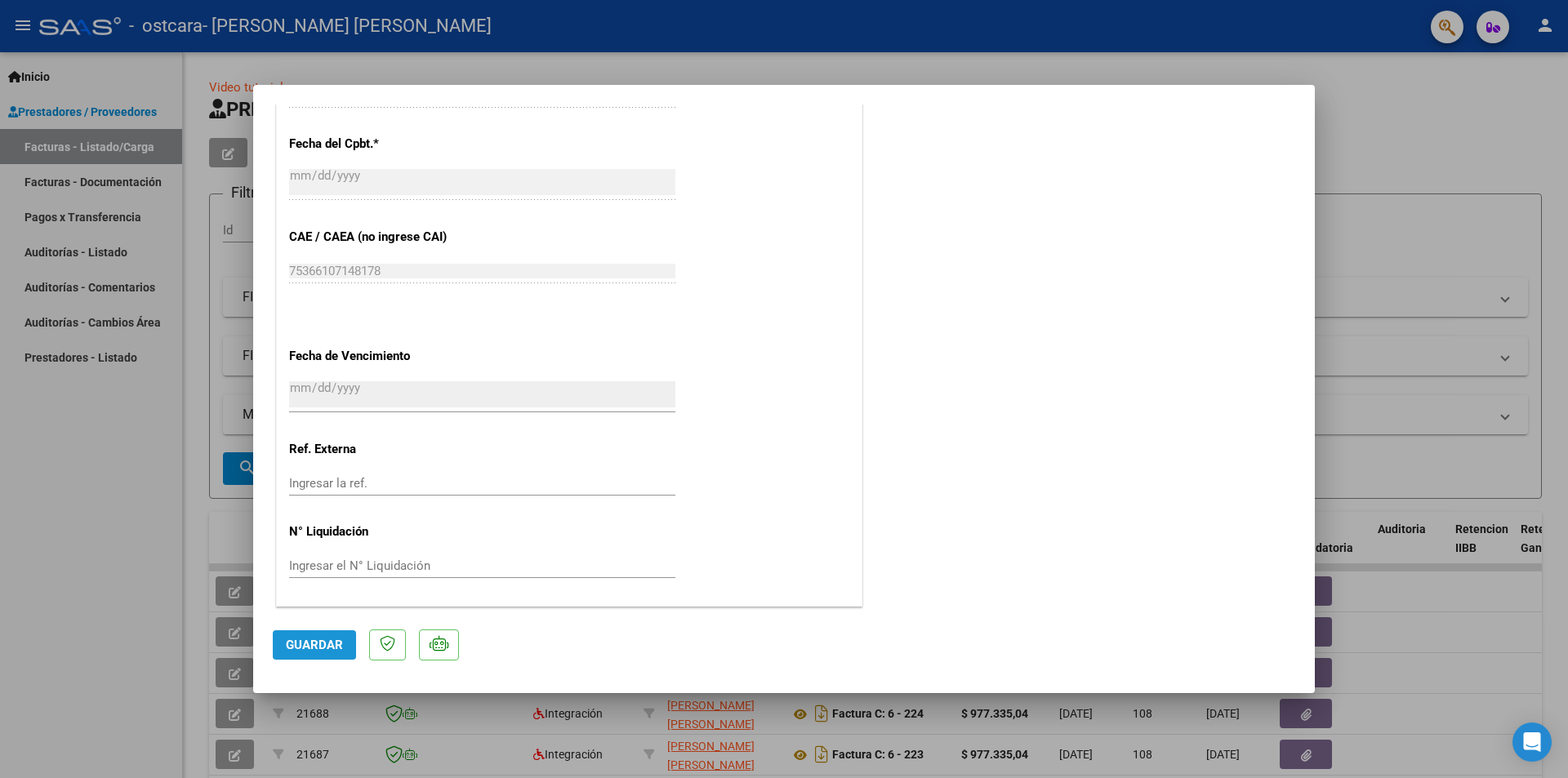
click at [308, 644] on span "Guardar" at bounding box center [315, 644] width 57 height 14
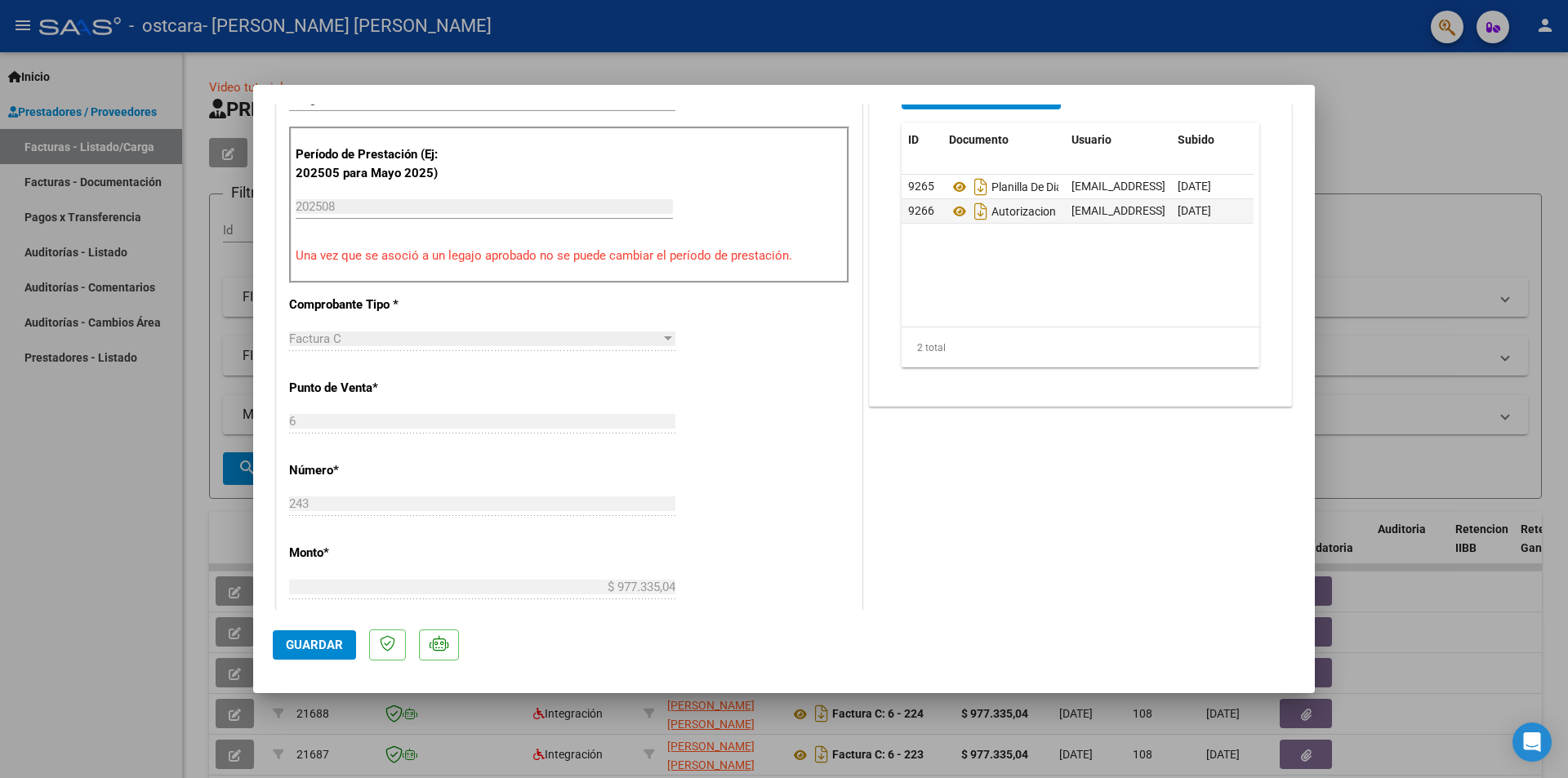
scroll to position [466, 0]
click at [331, 641] on span "Guardar" at bounding box center [315, 644] width 57 height 14
click at [1371, 96] on div at bounding box center [784, 389] width 1568 height 778
type input "$ 0,00"
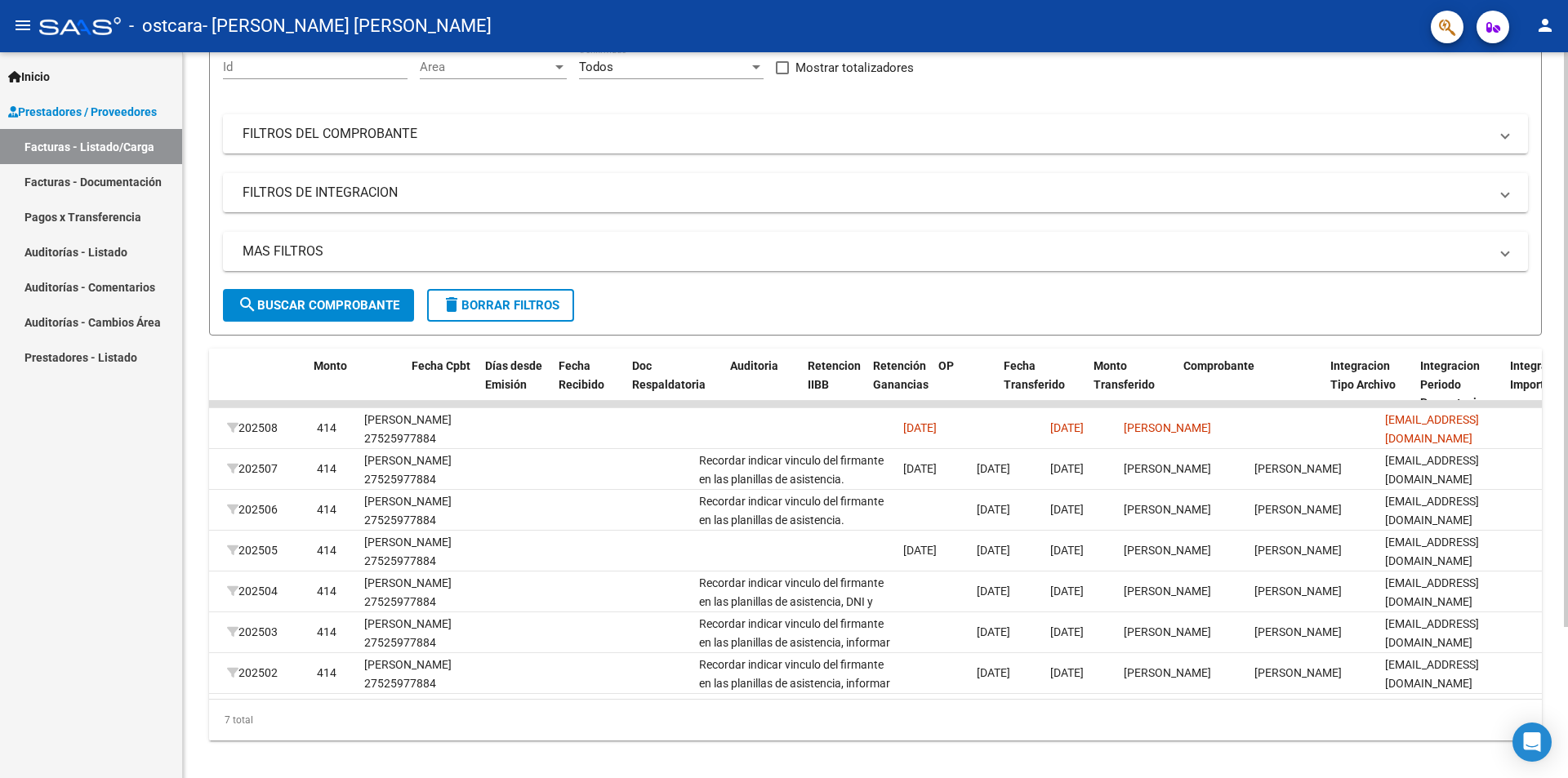
scroll to position [0, 0]
